Goal: Task Accomplishment & Management: Manage account settings

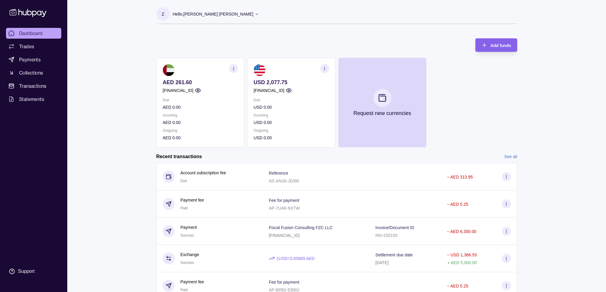
click at [101, 148] on div "Dashboard Trades Payments Collections Transactions Statements Support Z Hello, …" at bounding box center [303, 159] width 606 height 318
click at [209, 13] on p "Hello, [PERSON_NAME] [PERSON_NAME]" at bounding box center [213, 14] width 81 height 7
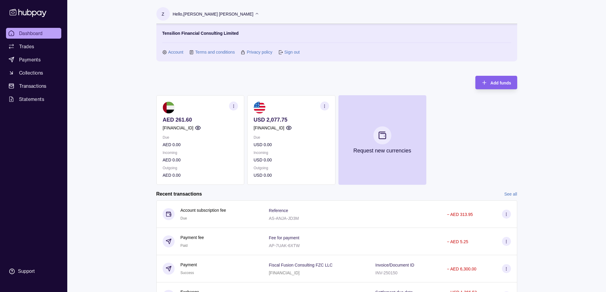
click at [179, 52] on link "Account" at bounding box center [175, 52] width 15 height 7
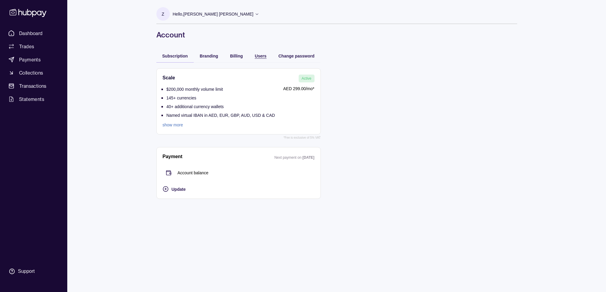
click at [255, 55] on span "Users" at bounding box center [261, 56] width 12 height 5
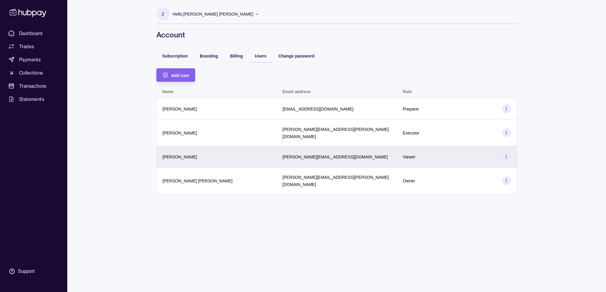
click at [221, 154] on div "[PERSON_NAME]" at bounding box center [217, 156] width 108 height 7
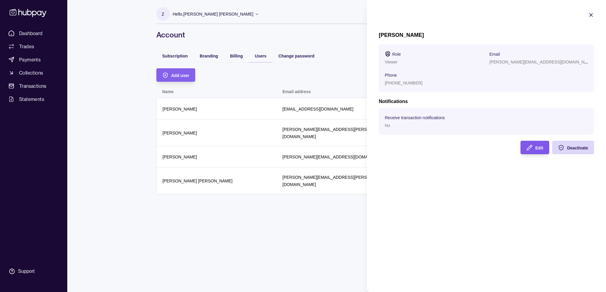
click at [526, 151] on div "Edit" at bounding box center [531, 147] width 26 height 13
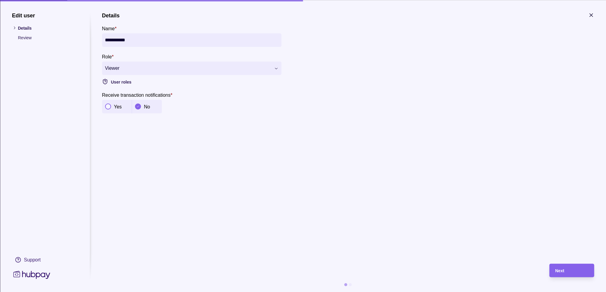
click at [110, 102] on div "Yes" at bounding box center [117, 106] width 30 height 13
click at [31, 39] on p "Review" at bounding box center [48, 37] width 60 height 7
click at [25, 38] on p "Review" at bounding box center [48, 37] width 60 height 7
click at [571, 268] on div "Next" at bounding box center [572, 270] width 33 height 7
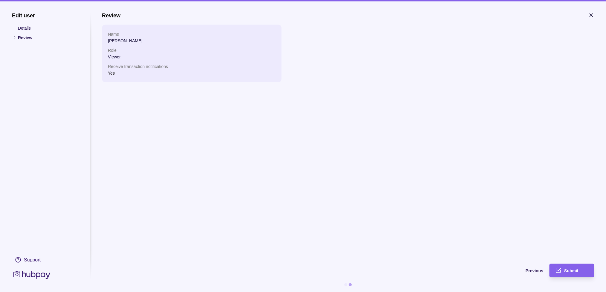
click at [571, 268] on span "Submit" at bounding box center [572, 270] width 14 height 5
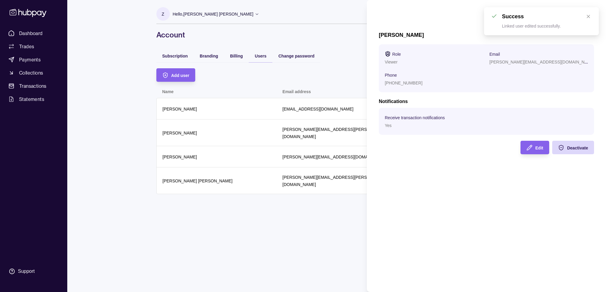
click at [506, 226] on div "[PERSON_NAME] Role Viewer Email [PERSON_NAME][EMAIL_ADDRESS][DOMAIN_NAME] Phone…" at bounding box center [486, 146] width 239 height 292
click at [270, 260] on html "Dashboard Trades Payments Collections Transactions Statements Support Z Hello, …" at bounding box center [303, 146] width 606 height 292
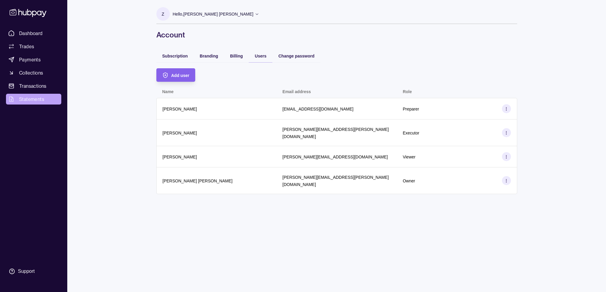
click at [30, 99] on span "Statements" at bounding box center [31, 98] width 25 height 7
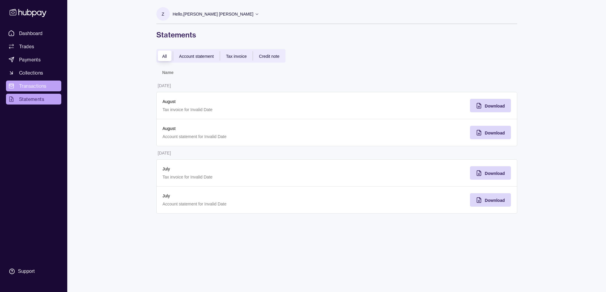
click at [25, 89] on span "Transactions" at bounding box center [33, 85] width 28 height 7
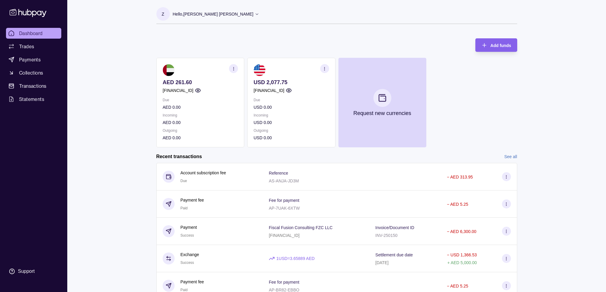
click at [209, 14] on p "Hello, [PERSON_NAME] [PERSON_NAME]" at bounding box center [213, 14] width 81 height 7
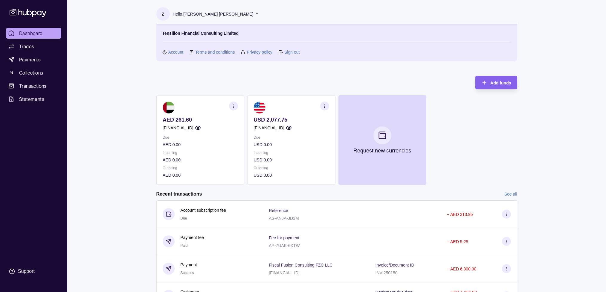
click at [297, 54] on link "Sign out" at bounding box center [292, 52] width 15 height 7
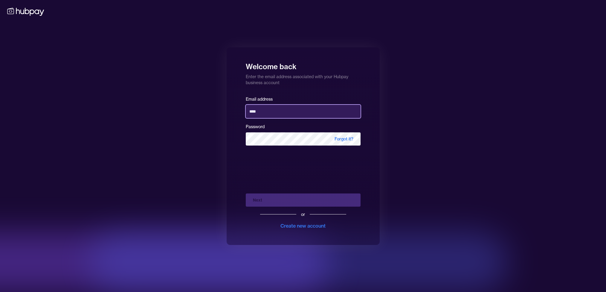
type input "**********"
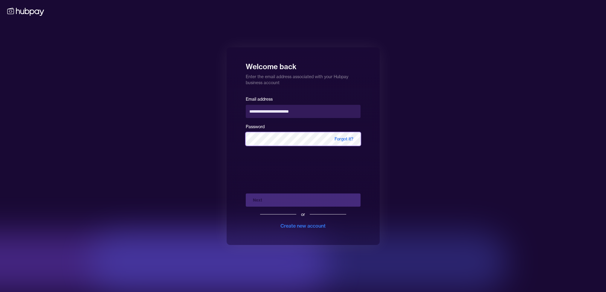
click at [303, 200] on button "Next" at bounding box center [303, 199] width 115 height 13
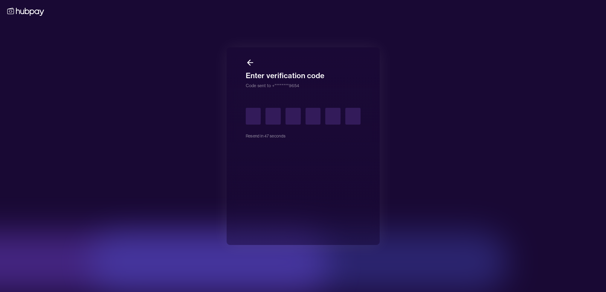
type input "*"
